Goal: Information Seeking & Learning: Learn about a topic

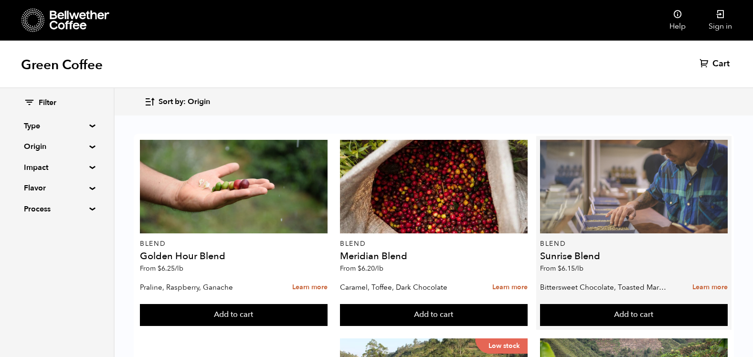
click at [661, 206] on div at bounding box center [634, 187] width 188 height 94
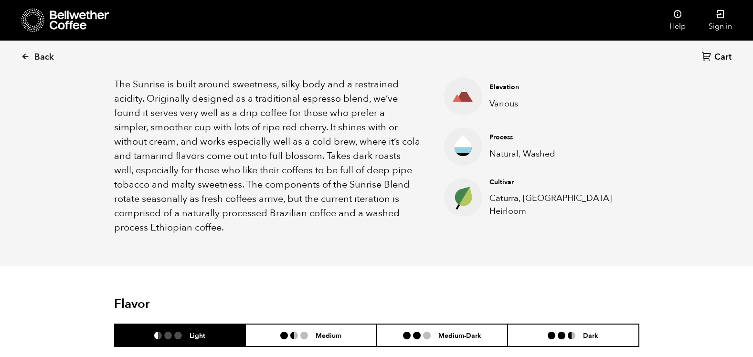
scroll to position [334, 0]
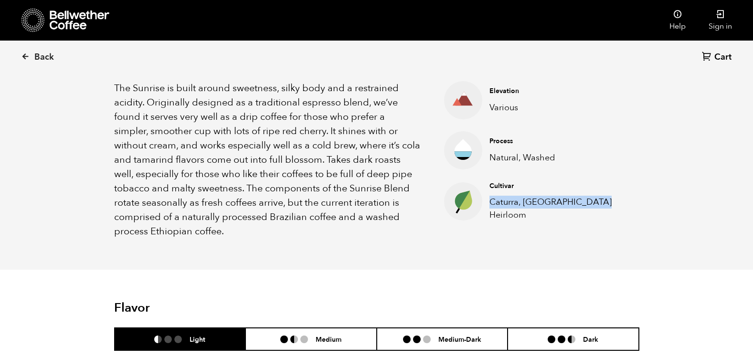
drag, startPoint x: 525, startPoint y: 215, endPoint x: 492, endPoint y: 206, distance: 35.2
click at [492, 206] on p "Caturra, Ethiopia Heirloom" at bounding box center [556, 209] width 135 height 26
copy p "Caturra, Ethiopia Heirloom"
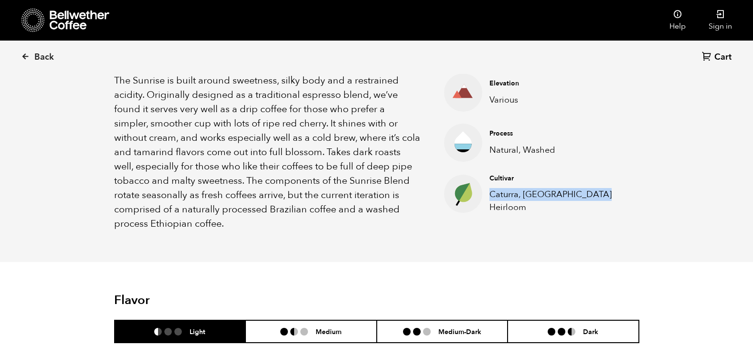
scroll to position [382, 0]
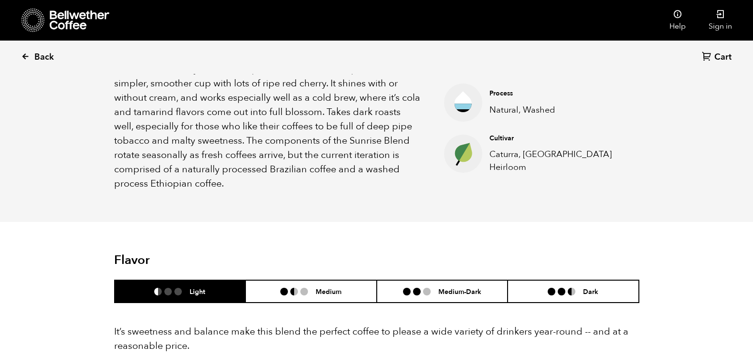
click at [26, 59] on icon at bounding box center [25, 56] width 9 height 9
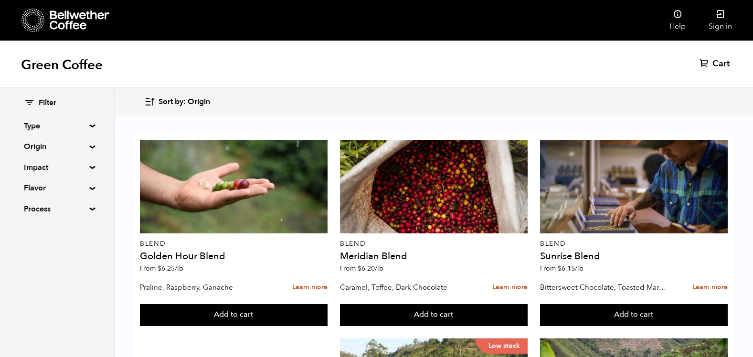
click at [89, 127] on summary "Type" at bounding box center [57, 125] width 66 height 11
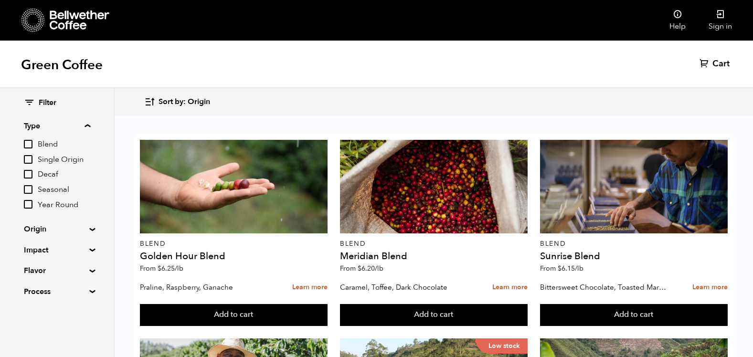
click at [88, 231] on summary "Origin" at bounding box center [57, 228] width 66 height 11
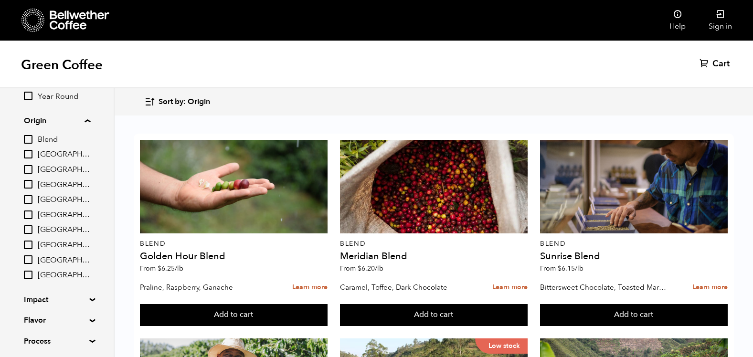
scroll to position [141, 0]
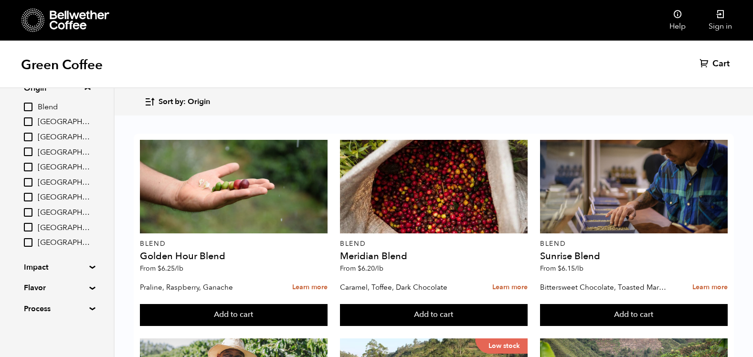
click at [87, 267] on summary "Impact" at bounding box center [57, 267] width 66 height 11
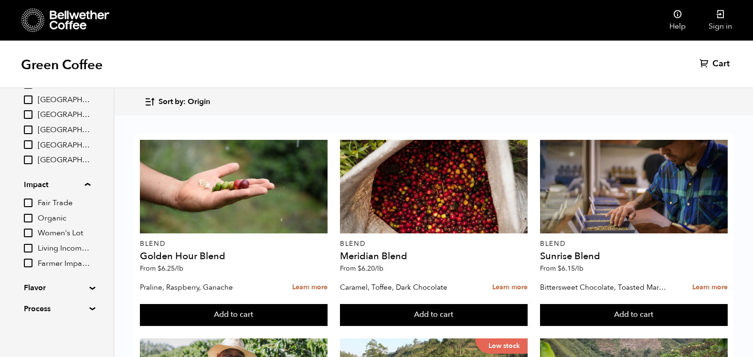
scroll to position [48, 0]
click at [88, 288] on summary "Flavor" at bounding box center [57, 287] width 66 height 11
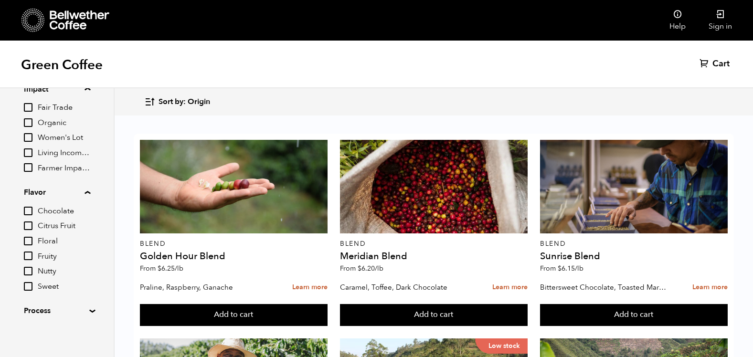
scroll to position [321, 0]
click at [90, 309] on summary "Process" at bounding box center [57, 308] width 66 height 11
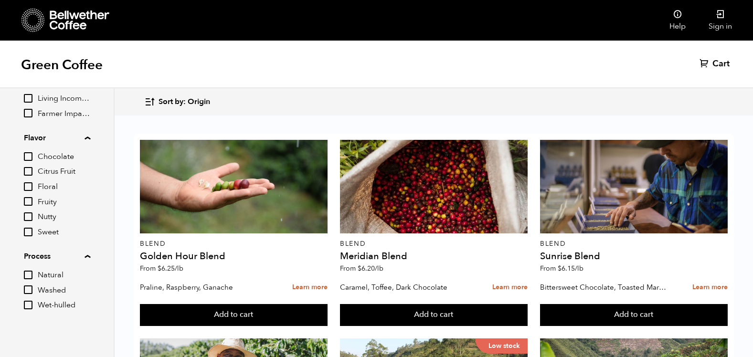
scroll to position [374, 0]
click at [26, 184] on input "Floral" at bounding box center [28, 186] width 9 height 9
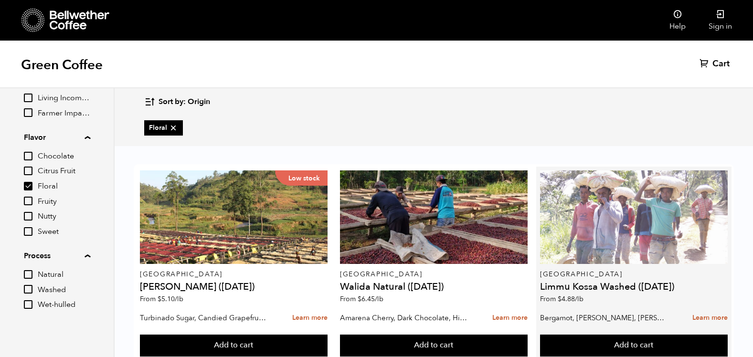
scroll to position [0, 0]
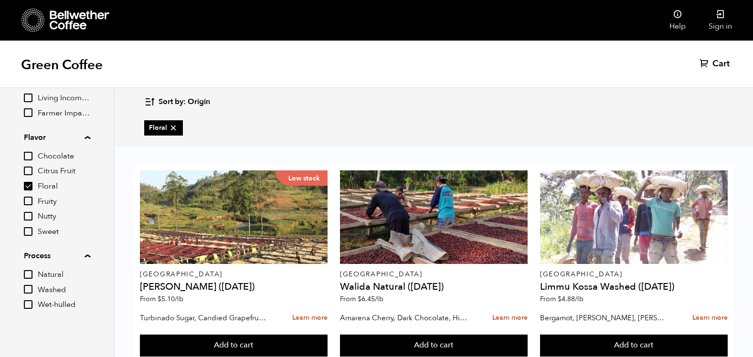
click at [28, 189] on input "Floral" at bounding box center [28, 186] width 9 height 9
checkbox input "false"
